Goal: Task Accomplishment & Management: Manage account settings

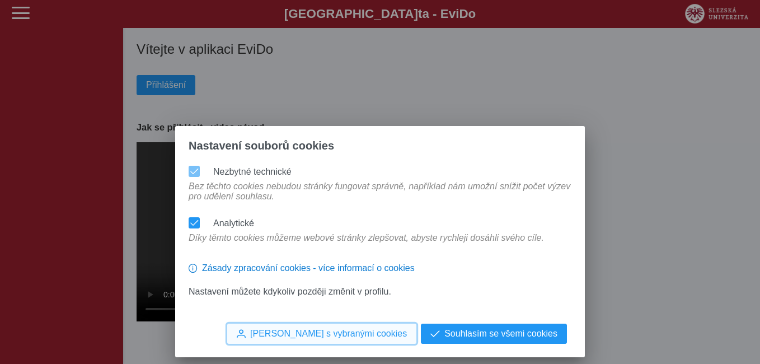
click at [355, 328] on span "[PERSON_NAME] s vybranými cookies" at bounding box center [328, 333] width 157 height 10
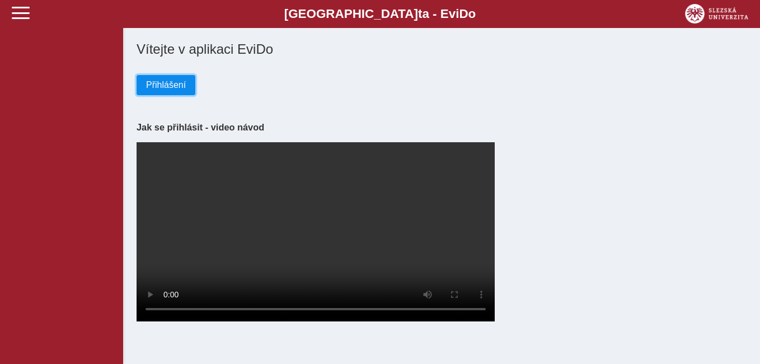
click at [156, 83] on span "Přihlášení" at bounding box center [166, 85] width 40 height 10
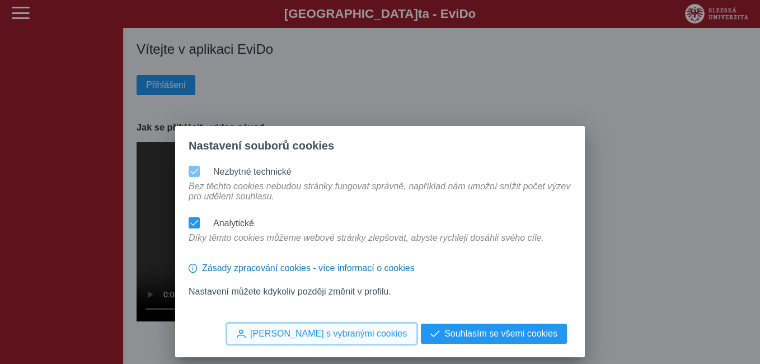
click at [357, 328] on span "[PERSON_NAME] s vybranými cookies" at bounding box center [328, 333] width 157 height 10
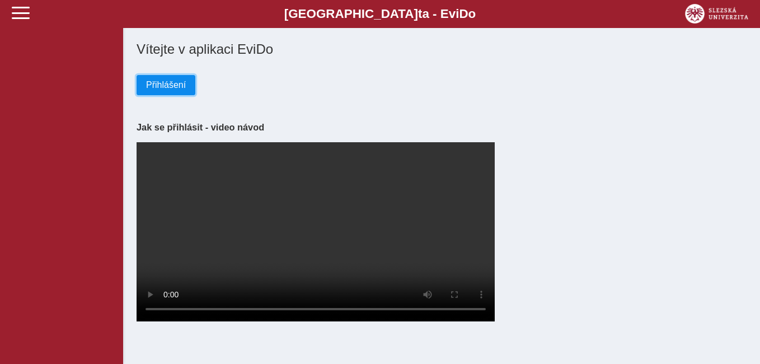
click at [154, 79] on button "Přihlášení" at bounding box center [166, 85] width 59 height 20
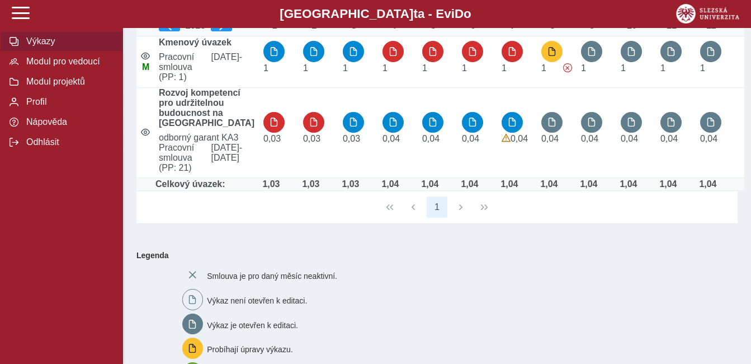
scroll to position [48, 0]
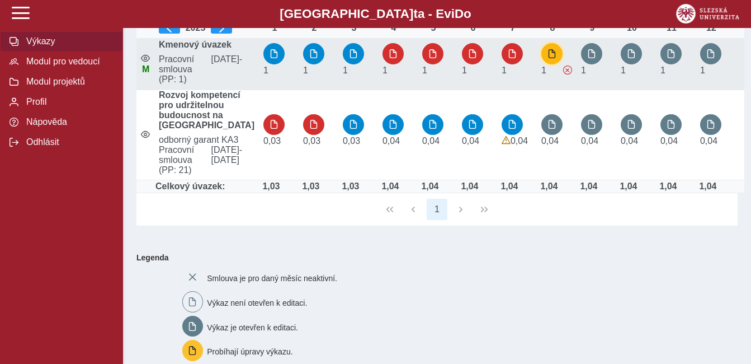
click at [548, 55] on span "button" at bounding box center [552, 53] width 9 height 9
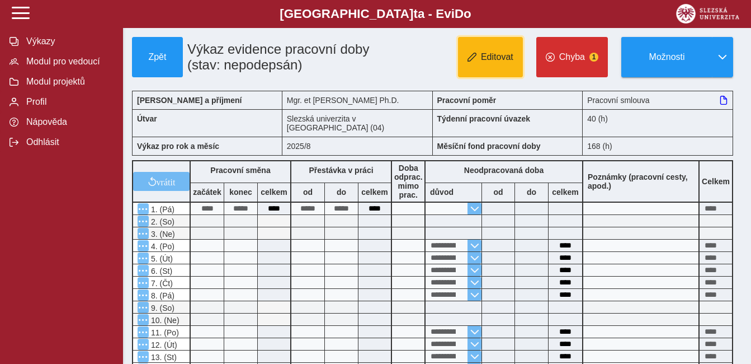
click at [498, 50] on button "Editovat" at bounding box center [490, 57] width 65 height 40
type input "**********"
type input "****"
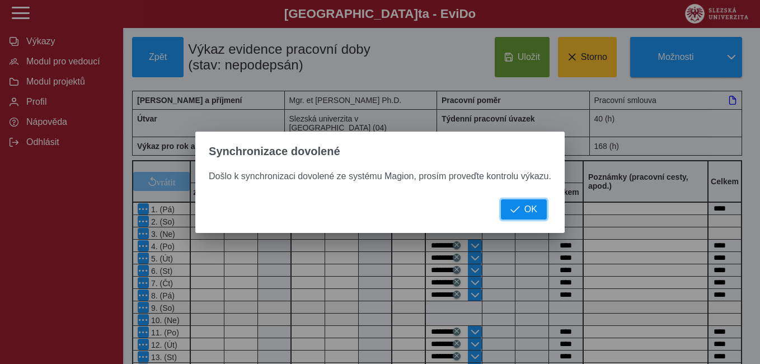
click at [534, 209] on span "OK" at bounding box center [530, 209] width 13 height 10
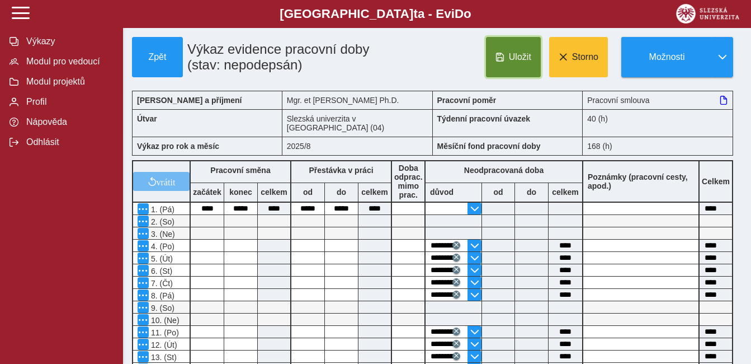
click at [510, 53] on span "Uložit" at bounding box center [520, 57] width 22 height 10
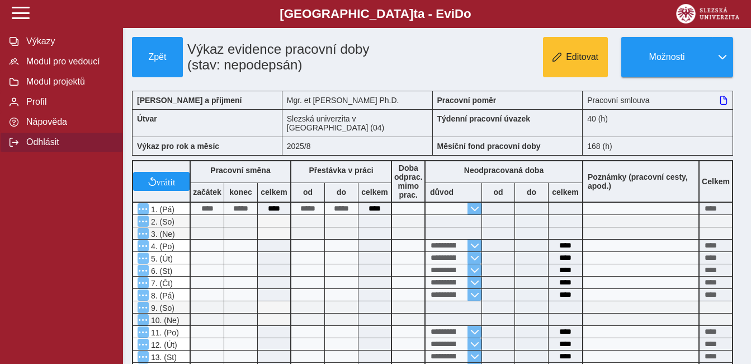
click at [44, 147] on span "Odhlásit" at bounding box center [68, 142] width 91 height 10
